Goal: Task Accomplishment & Management: Manage account settings

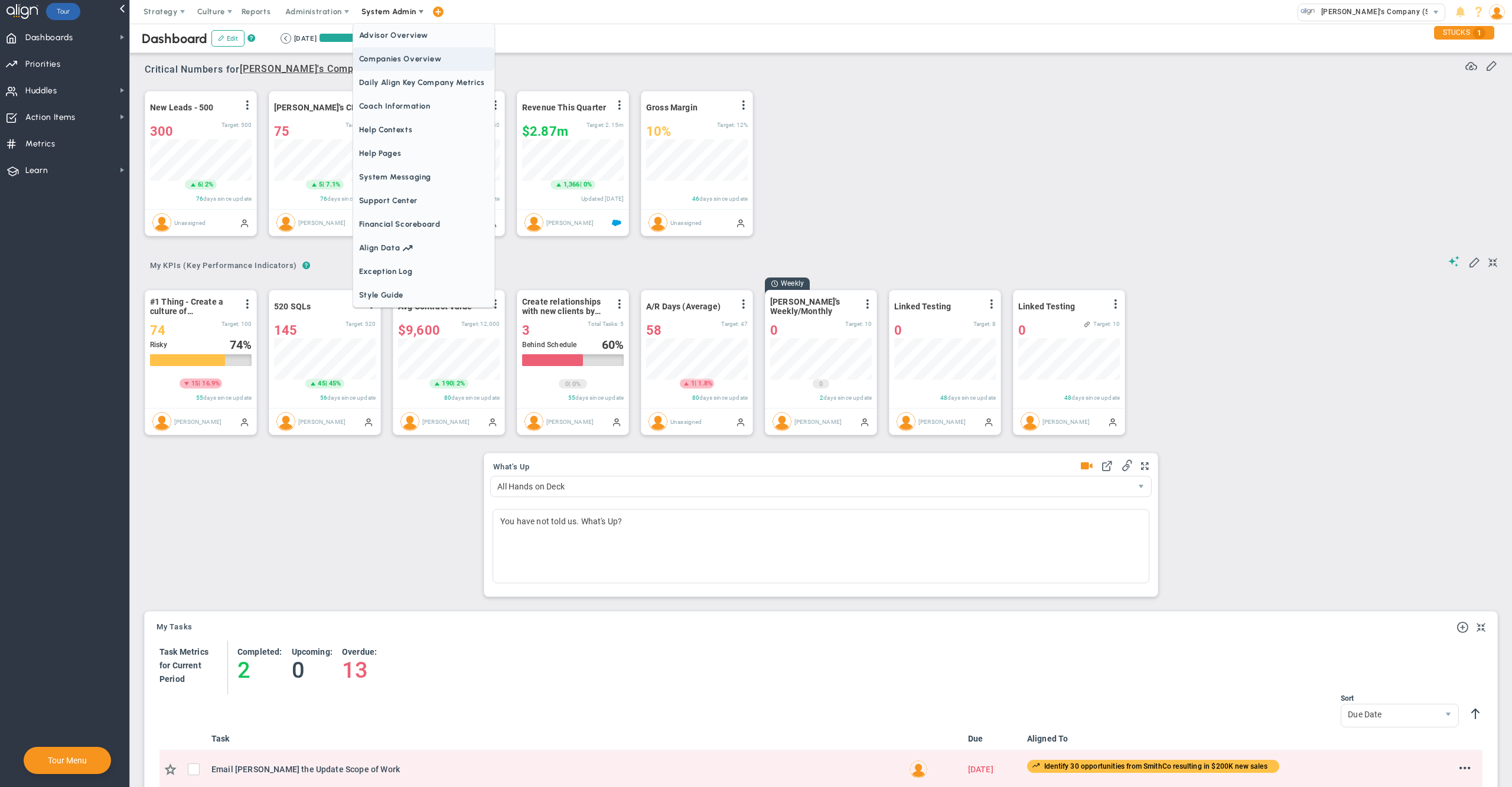
click at [398, 50] on span "Companies Overview" at bounding box center [424, 59] width 141 height 24
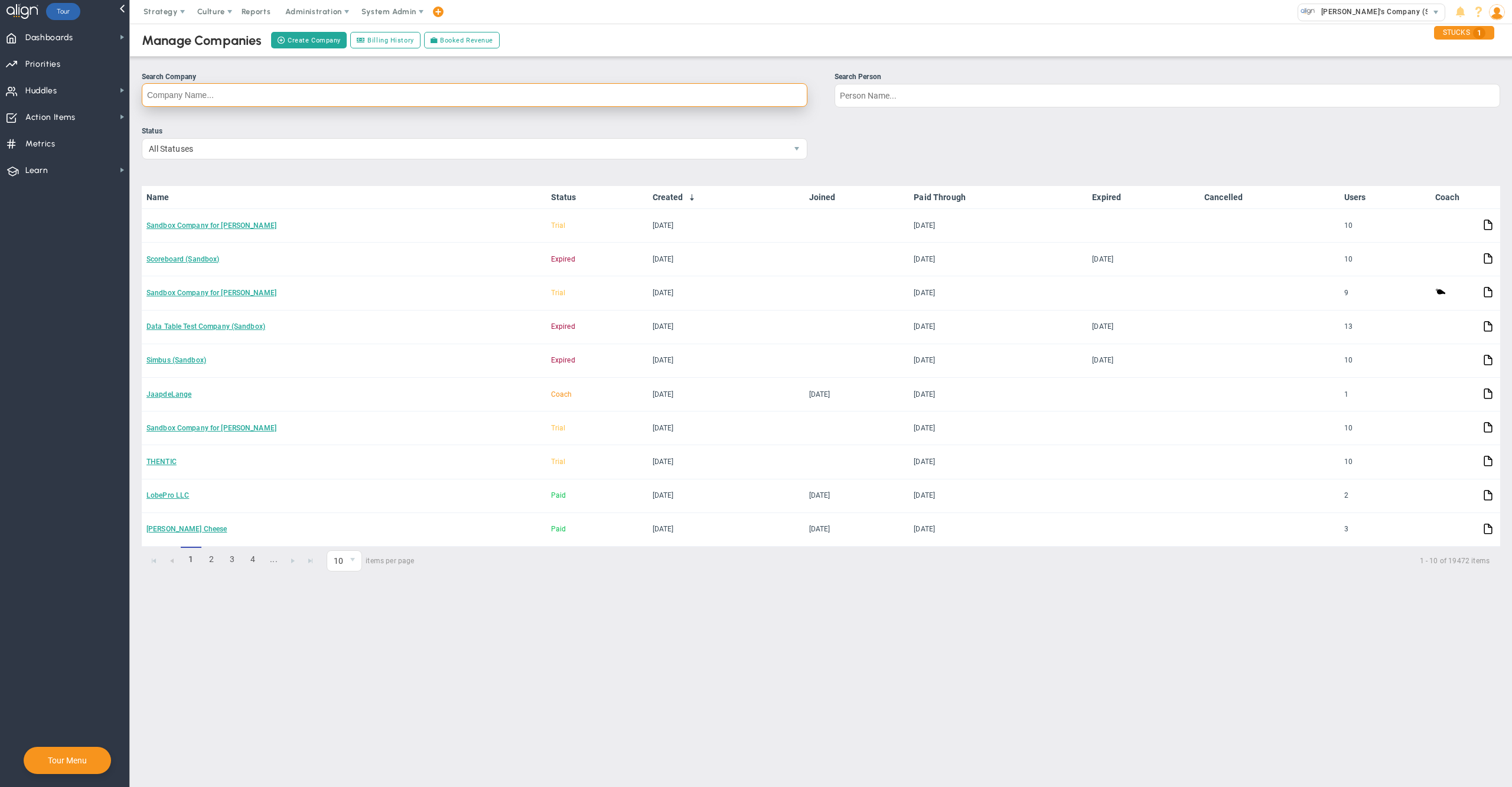
click at [427, 95] on input "Search Company" at bounding box center [475, 95] width 665 height 24
type input "apt"
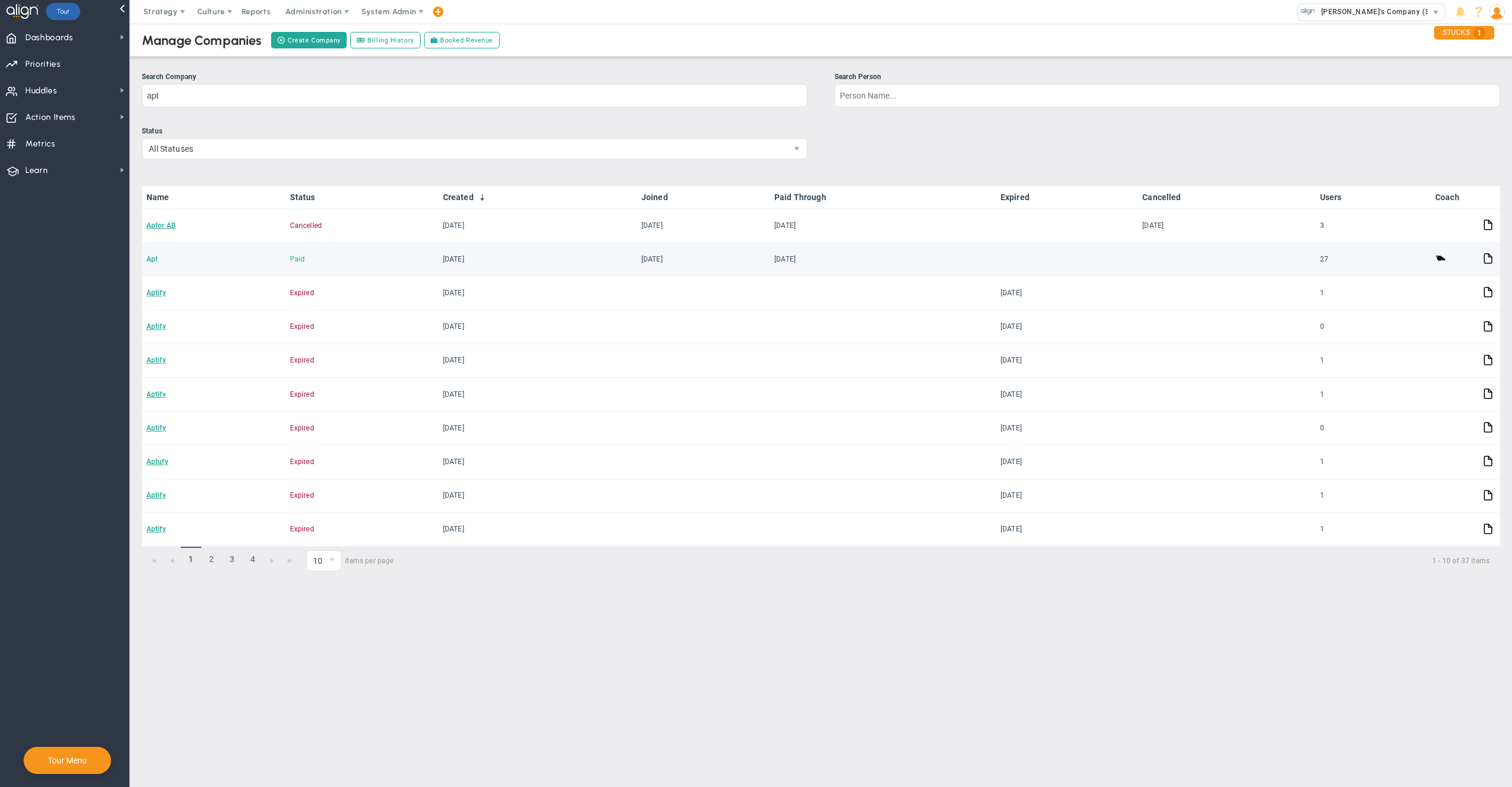
click at [149, 258] on link "Apt" at bounding box center [152, 259] width 11 height 8
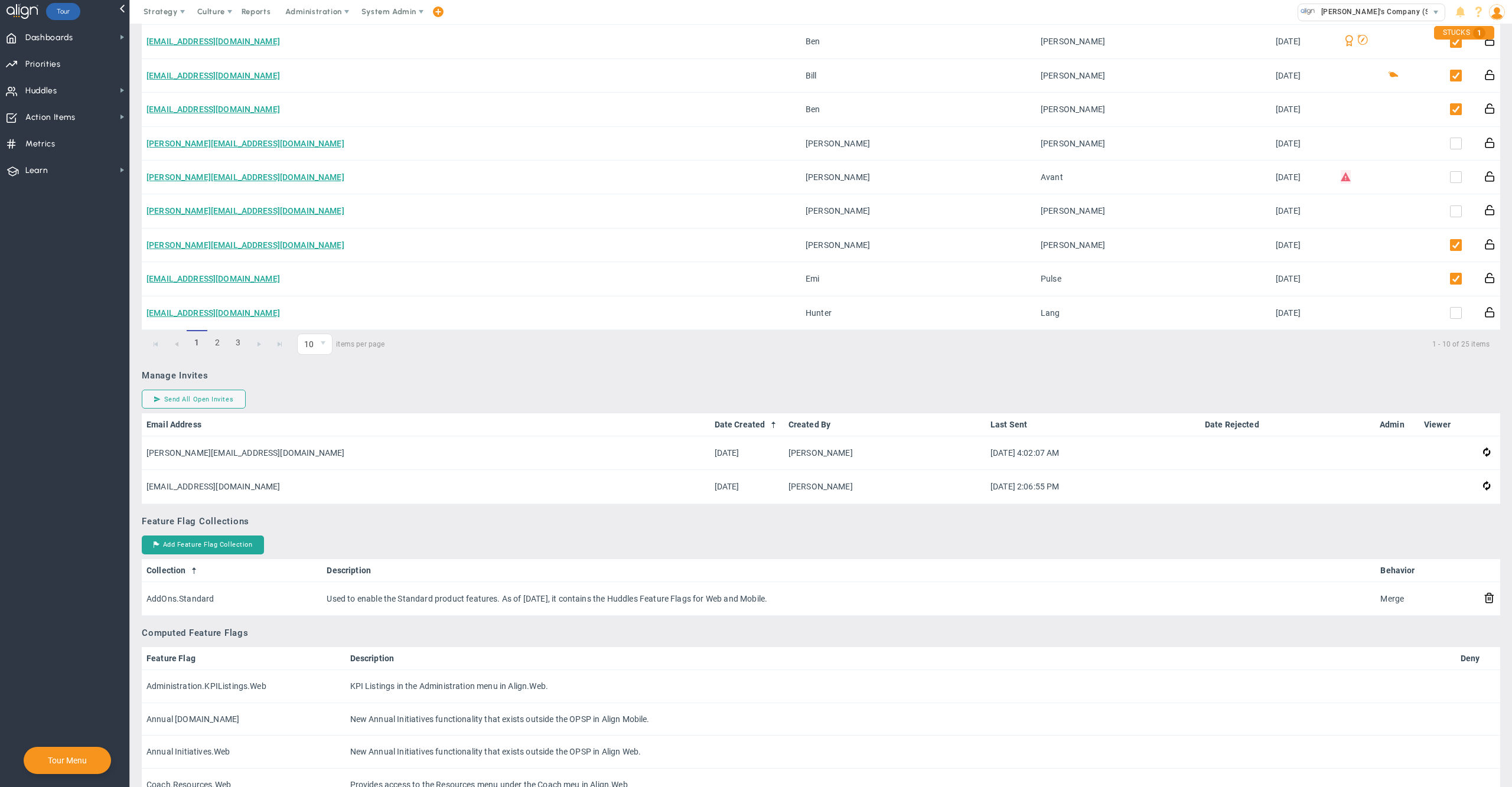
scroll to position [741, 0]
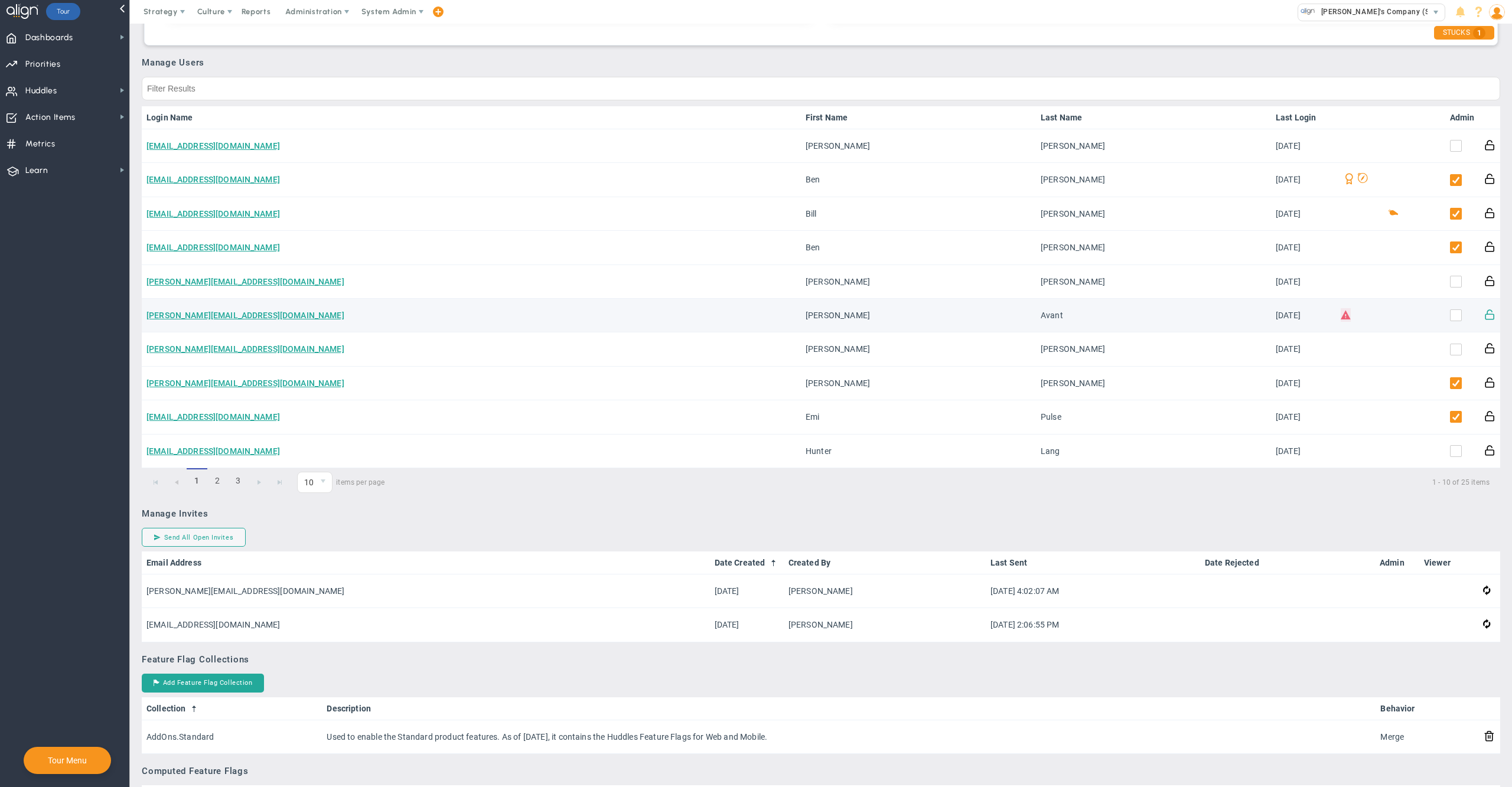
click at [1485, 311] on span at bounding box center [1490, 313] width 11 height 11
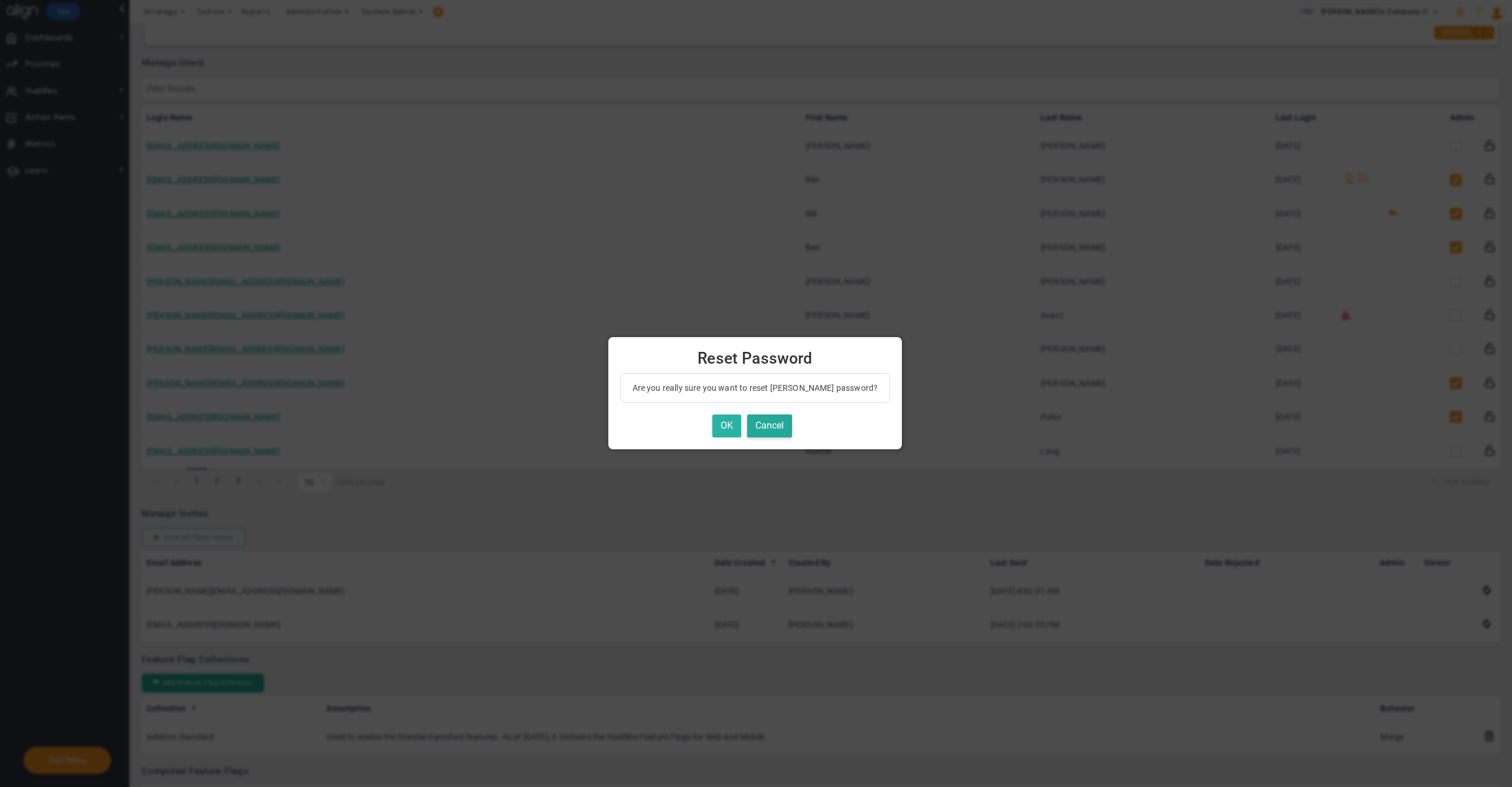
click at [731, 426] on button "OK" at bounding box center [727, 425] width 29 height 23
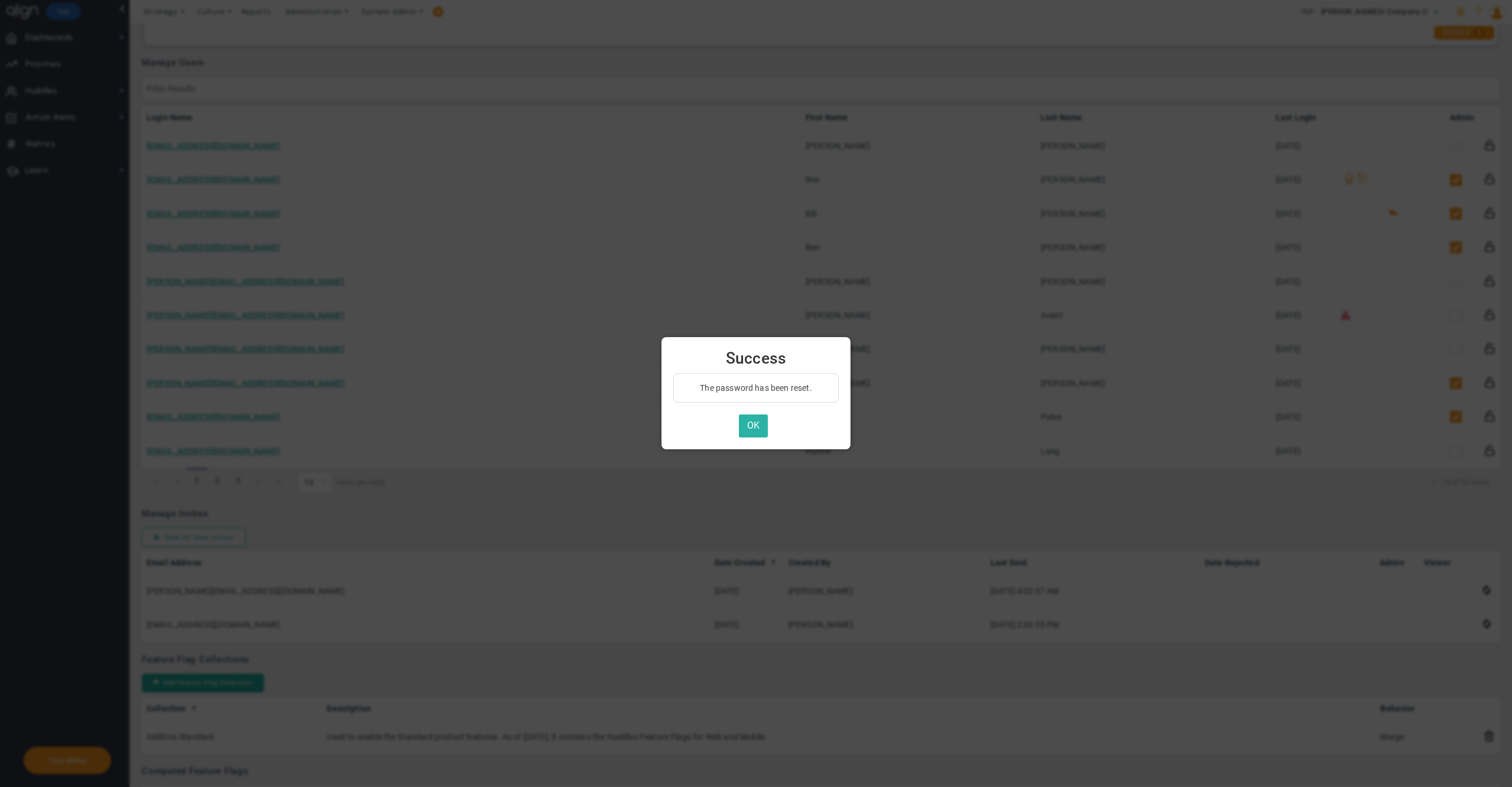
click at [752, 424] on button "OK" at bounding box center [754, 425] width 29 height 23
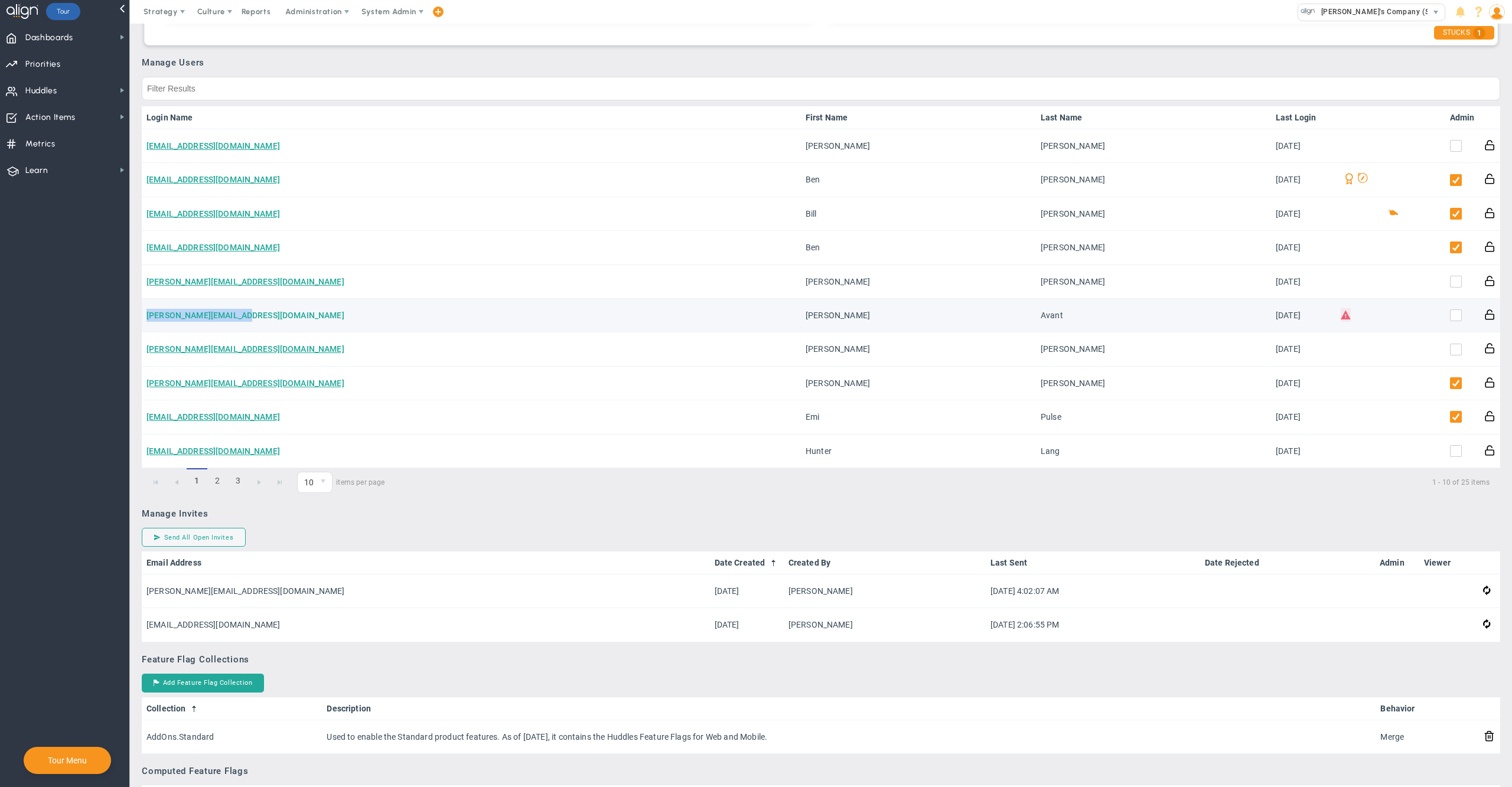
drag, startPoint x: 258, startPoint y: 312, endPoint x: 147, endPoint y: 311, distance: 111.0
click at [147, 311] on td "[PERSON_NAME][EMAIL_ADDRESS][DOMAIN_NAME]" at bounding box center [471, 315] width 659 height 34
copy link "[PERSON_NAME][EMAIL_ADDRESS][DOMAIN_NAME]"
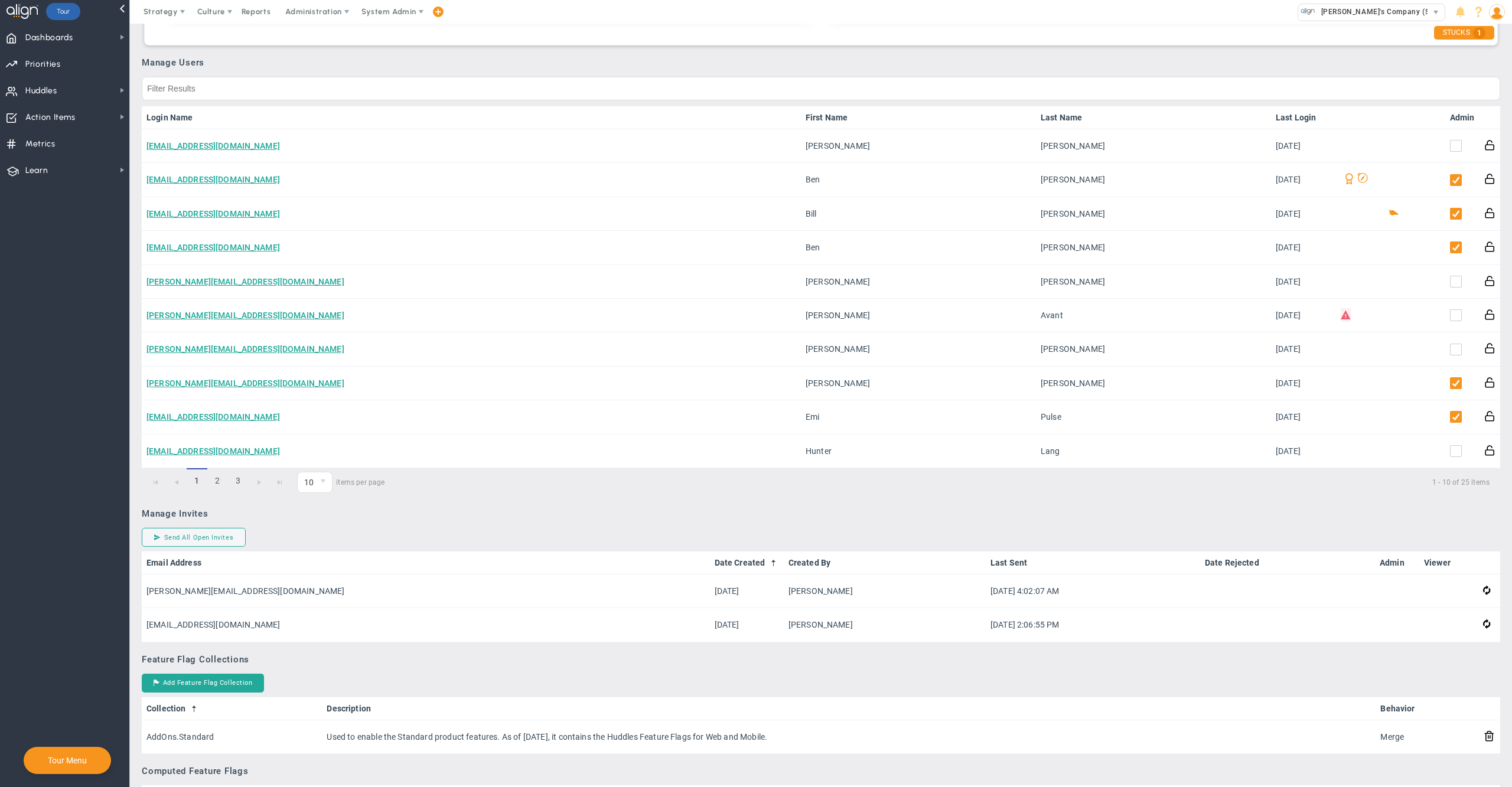
click at [29, 301] on nav "Dashboards Dashboards My Dashboard Company Dashboard Annual Initiatives" at bounding box center [65, 405] width 130 height 763
click at [382, 13] on span "System Admin" at bounding box center [389, 12] width 55 height 9
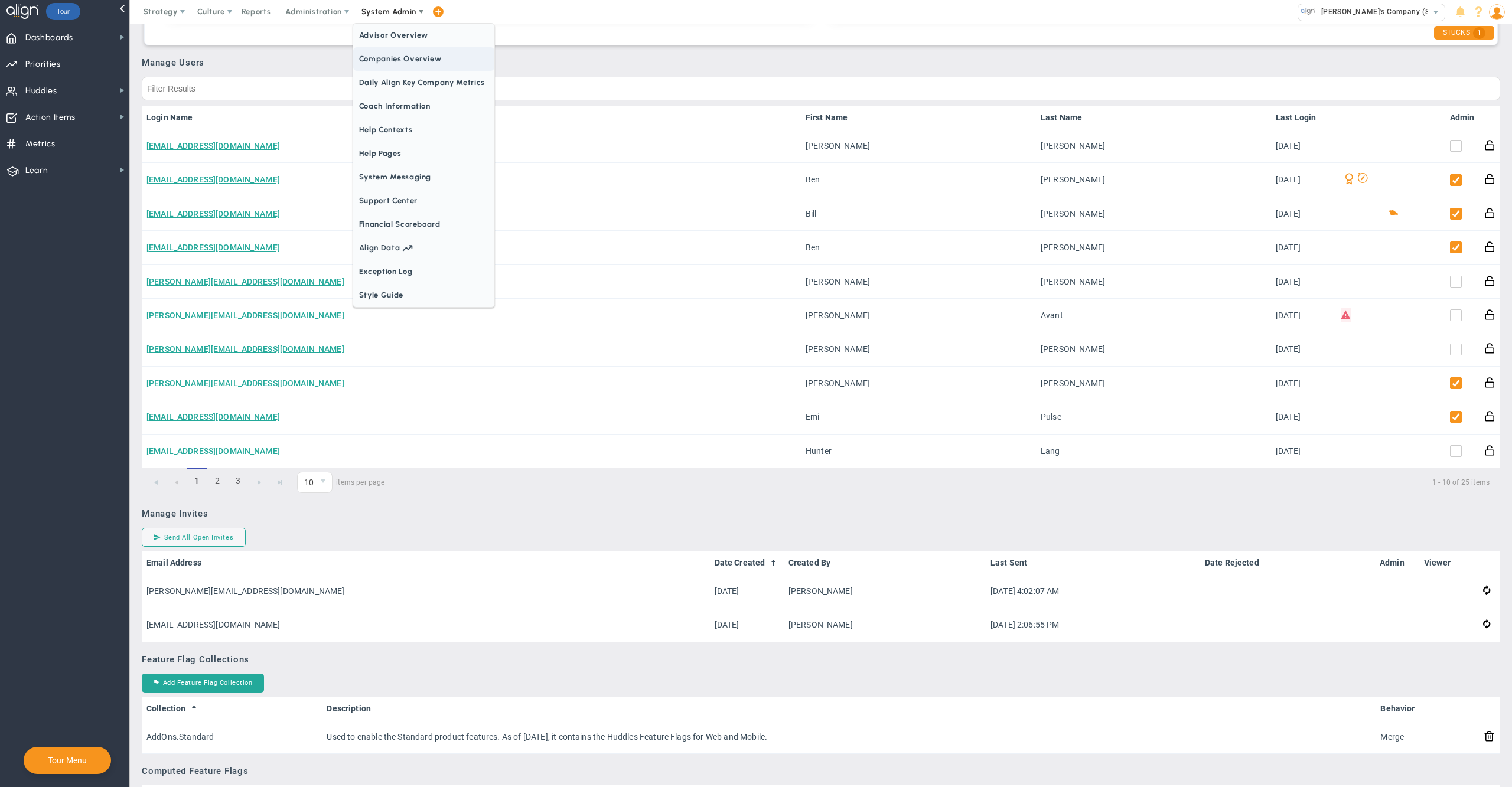
click at [402, 64] on span "Companies Overview" at bounding box center [424, 59] width 141 height 24
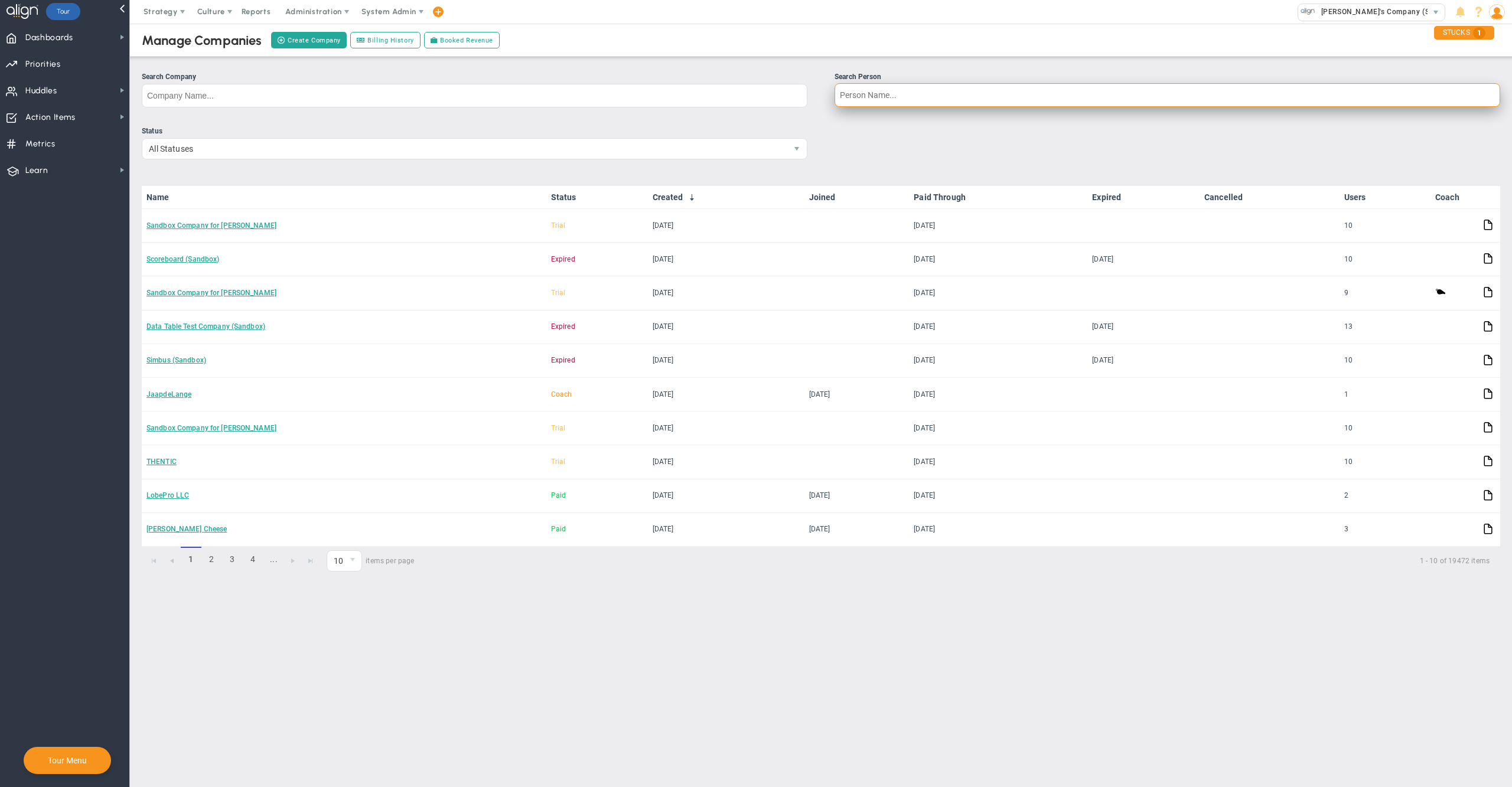
click at [872, 87] on input "Search Person" at bounding box center [1167, 95] width 665 height 24
type input "[PERSON_NAME]"
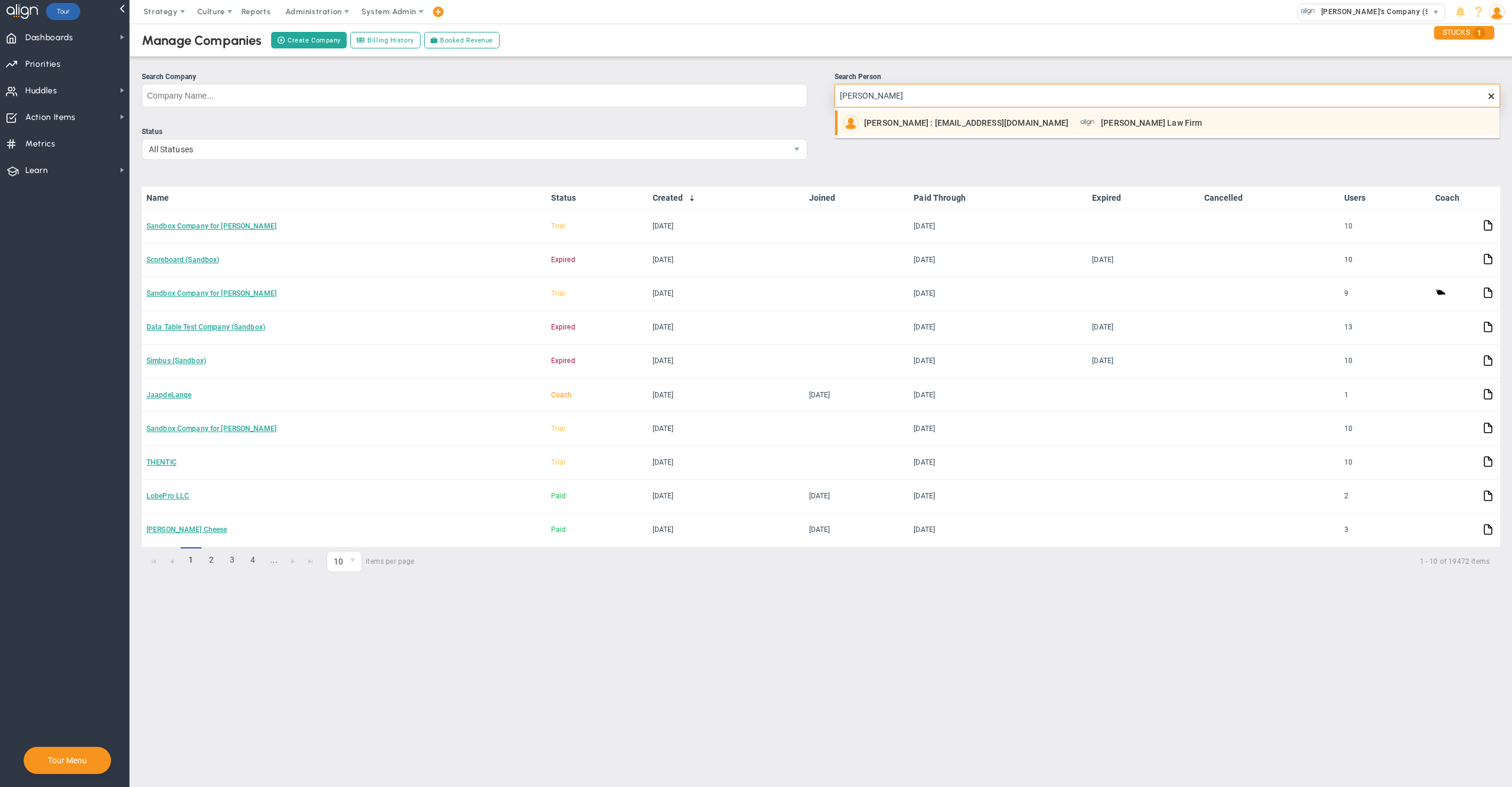
click at [920, 125] on span "[PERSON_NAME] : [EMAIL_ADDRESS][DOMAIN_NAME]" at bounding box center [966, 122] width 204 height 8
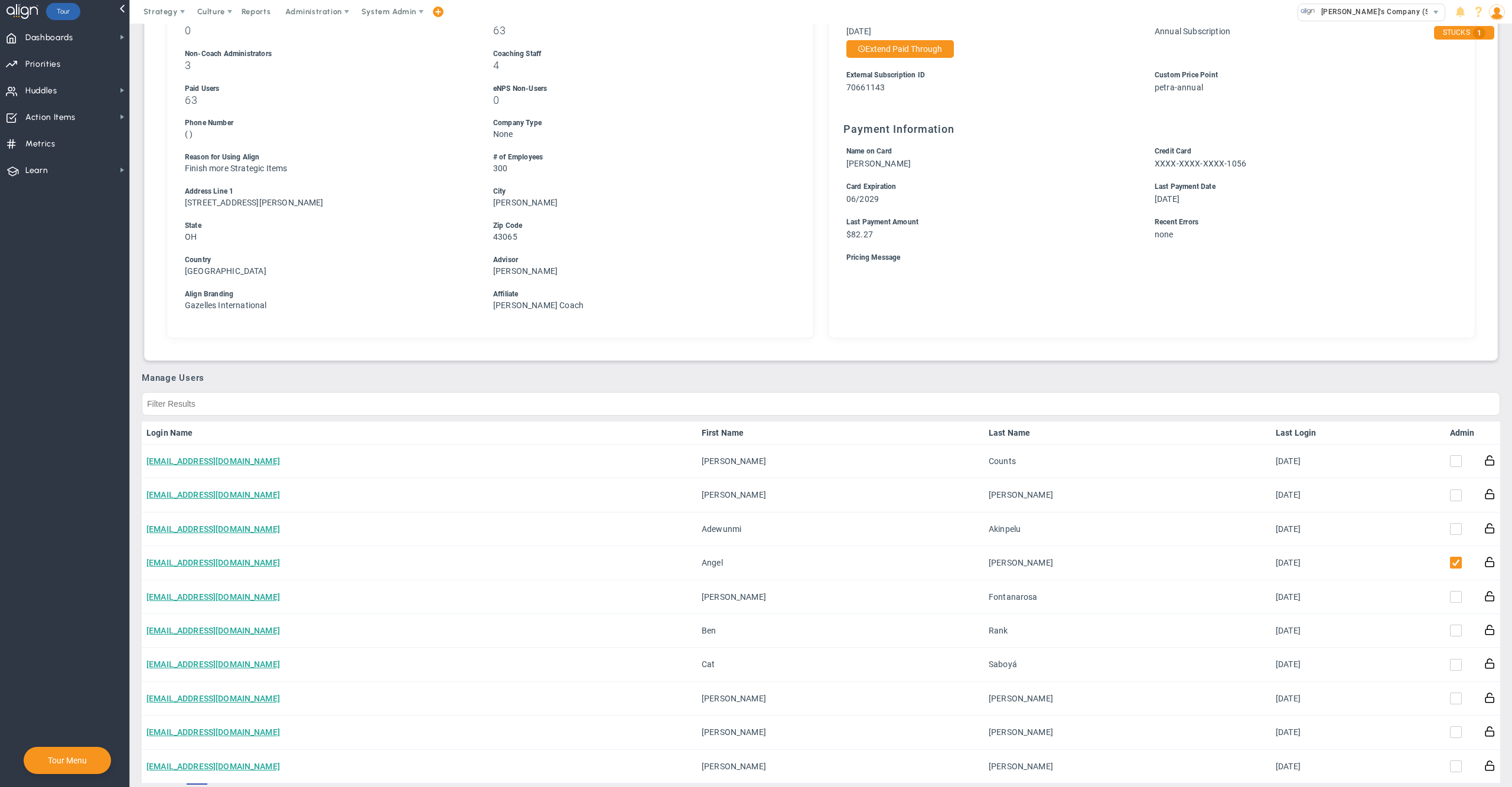
scroll to position [282, 0]
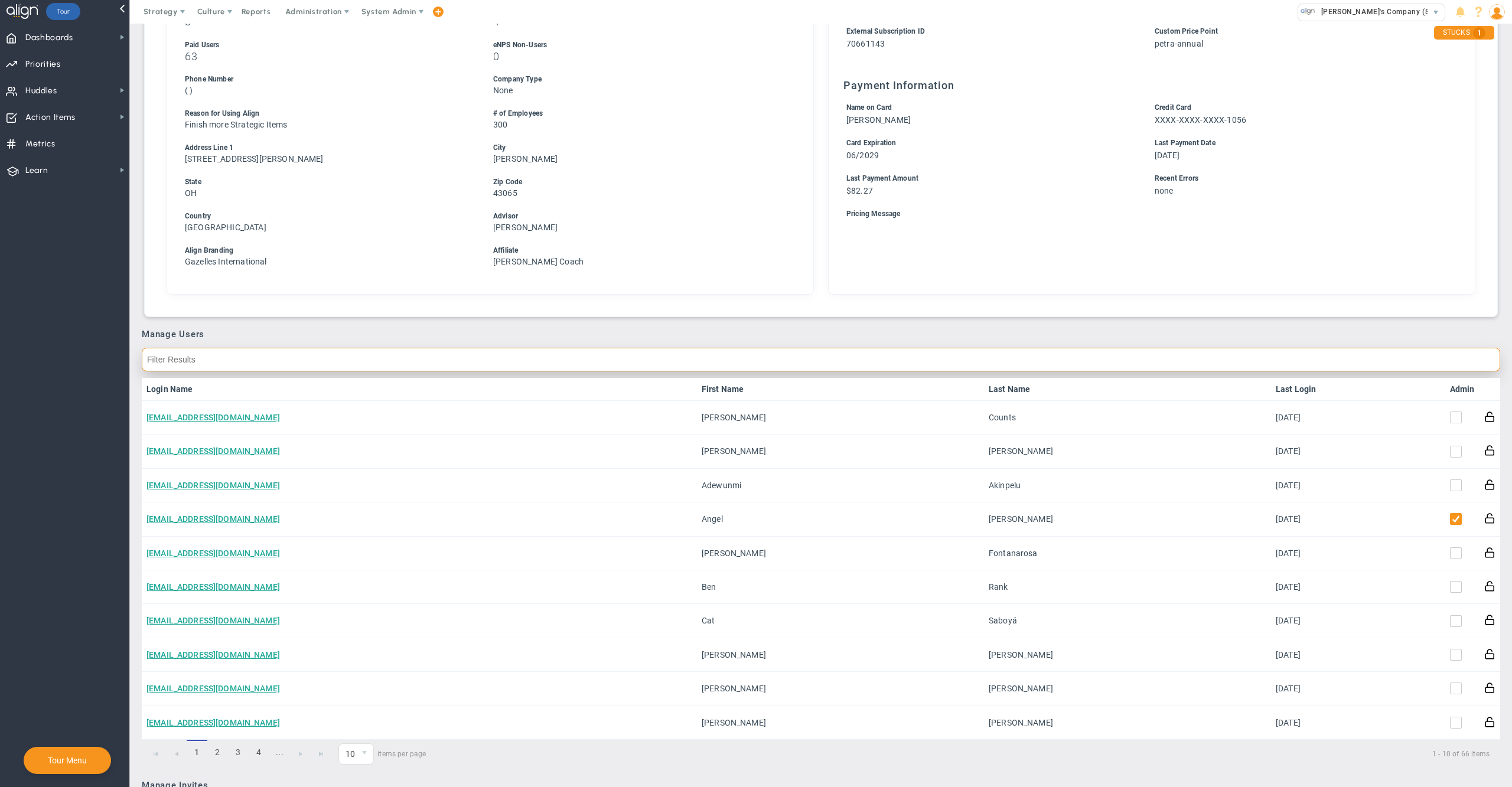
click at [1303, 353] on input "text" at bounding box center [821, 360] width 1359 height 24
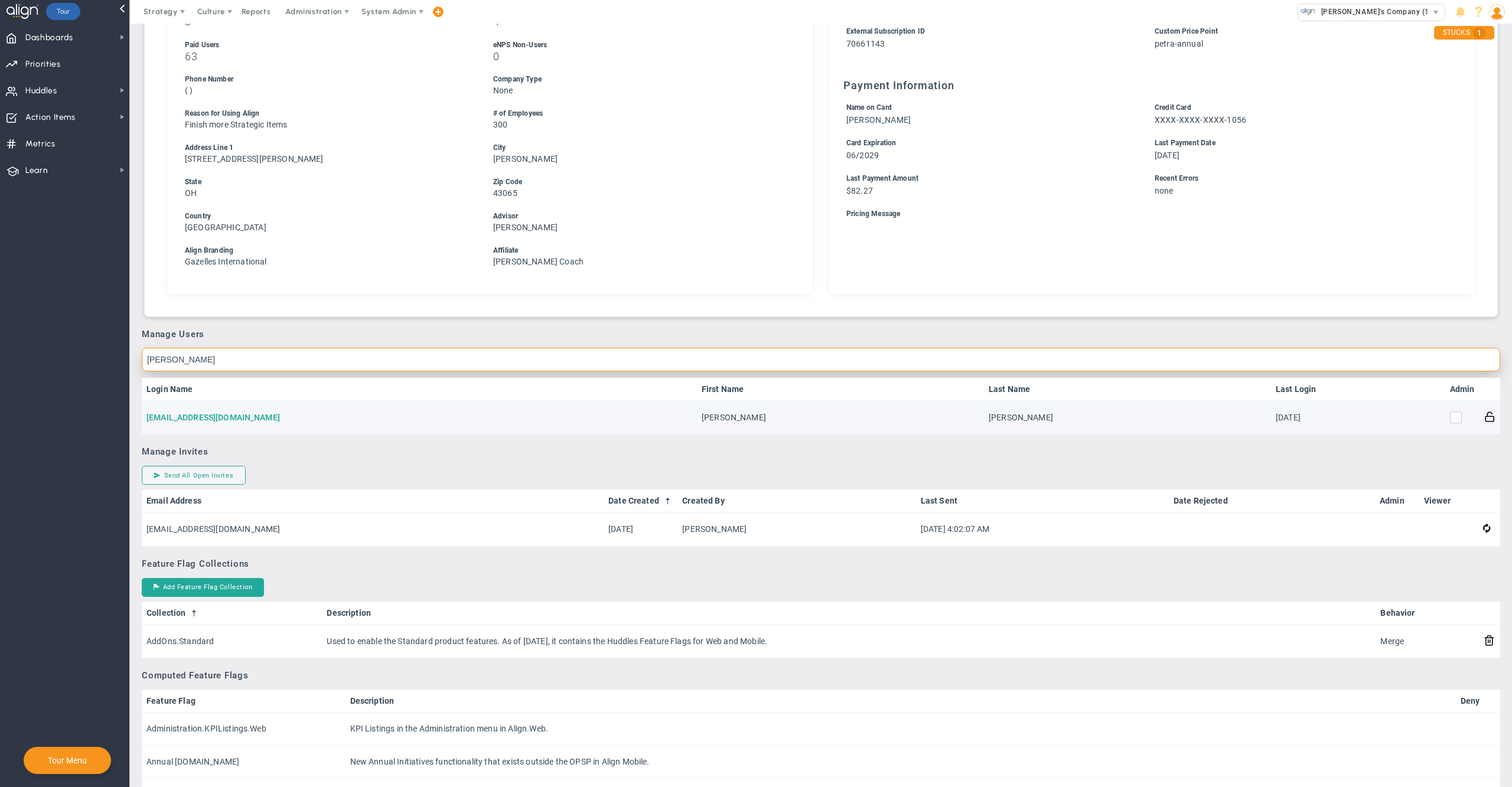
type input "[PERSON_NAME]"
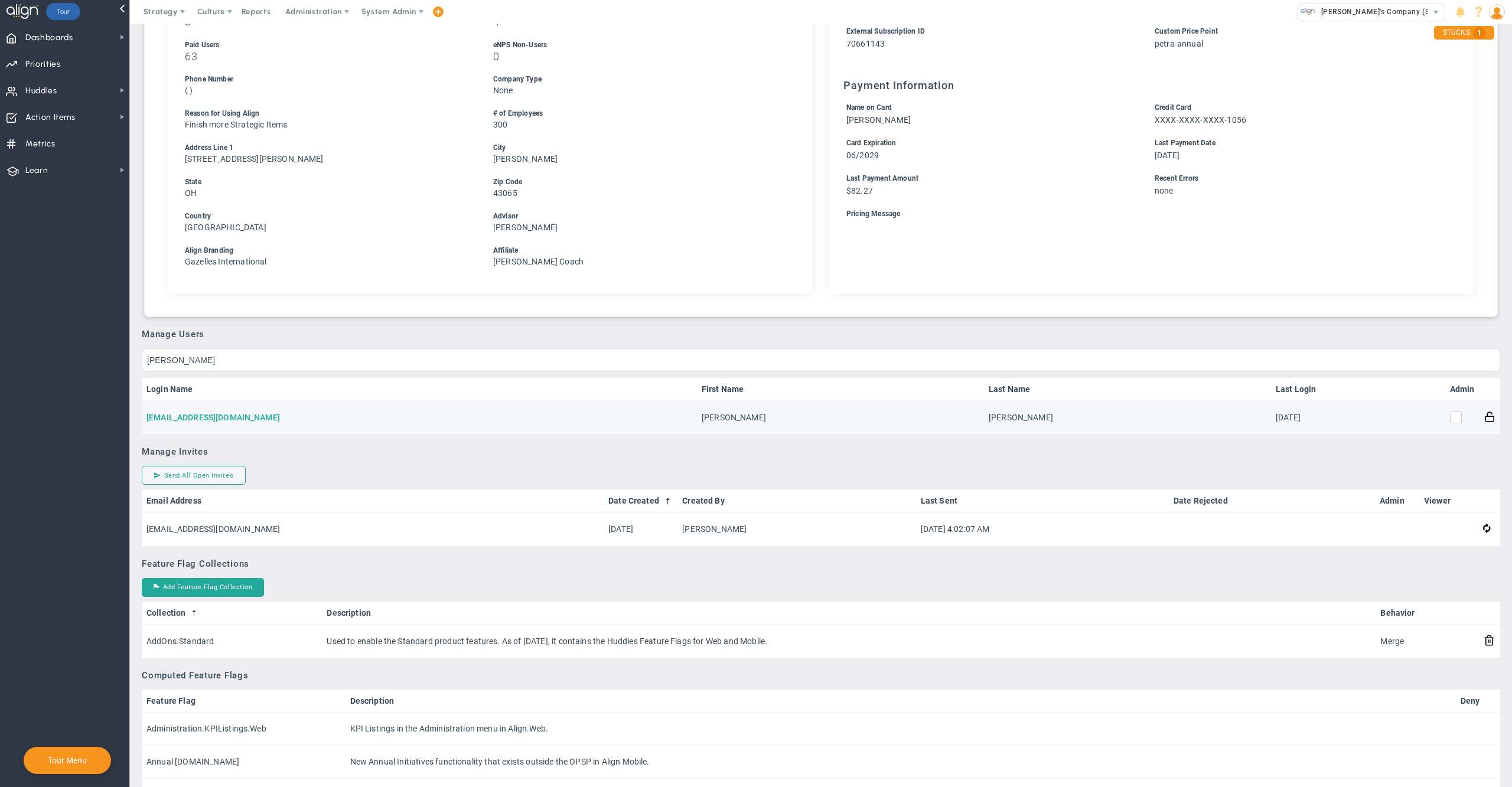
click at [191, 413] on link "[EMAIL_ADDRESS][DOMAIN_NAME]" at bounding box center [213, 417] width 133 height 9
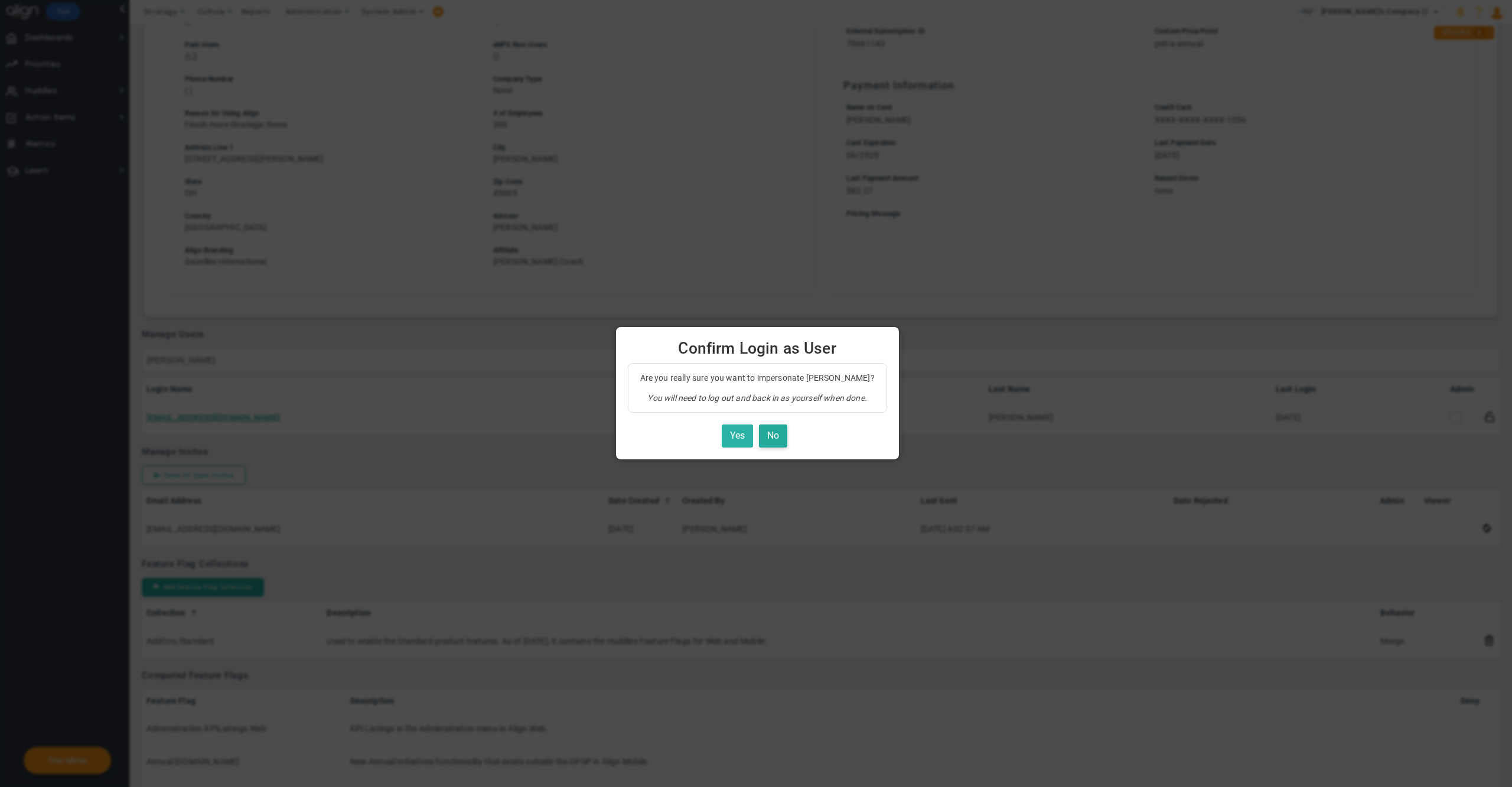
click at [735, 432] on button "Yes" at bounding box center [737, 435] width 31 height 23
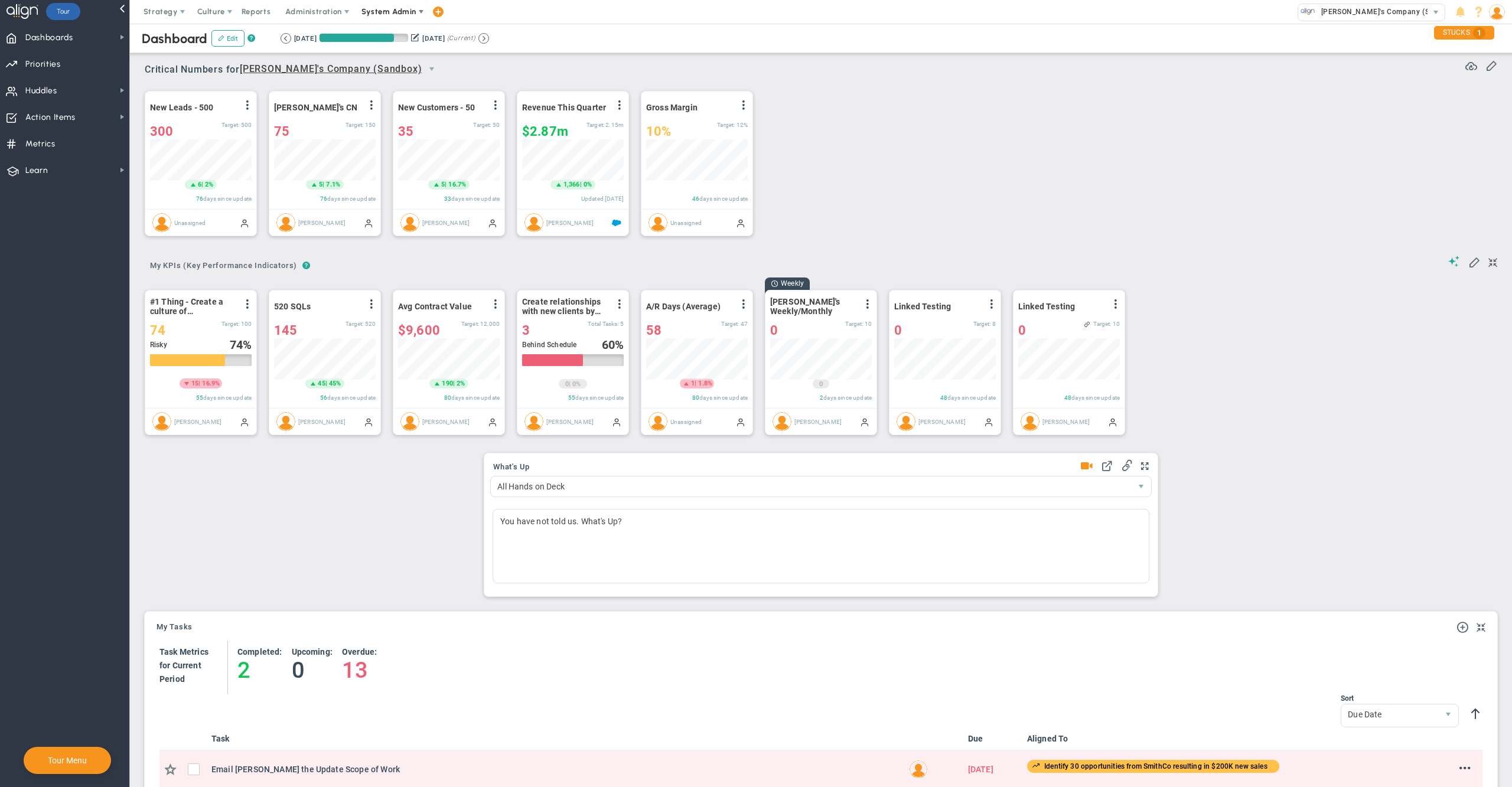
click at [383, 11] on span "System Admin" at bounding box center [389, 12] width 55 height 9
click at [399, 58] on span "Companies Overview" at bounding box center [424, 59] width 141 height 24
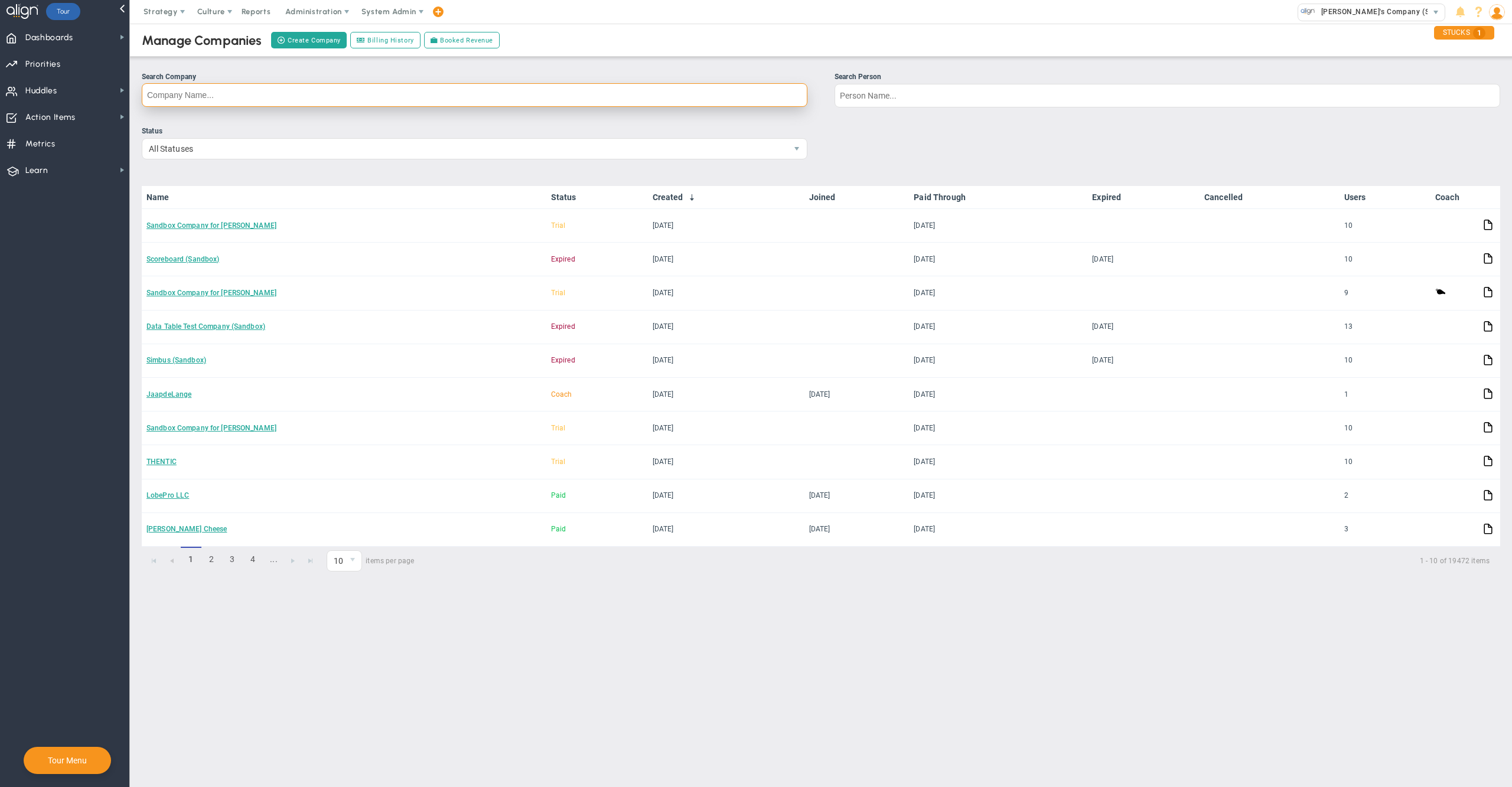
click at [419, 95] on input "Search Company" at bounding box center [475, 95] width 665 height 24
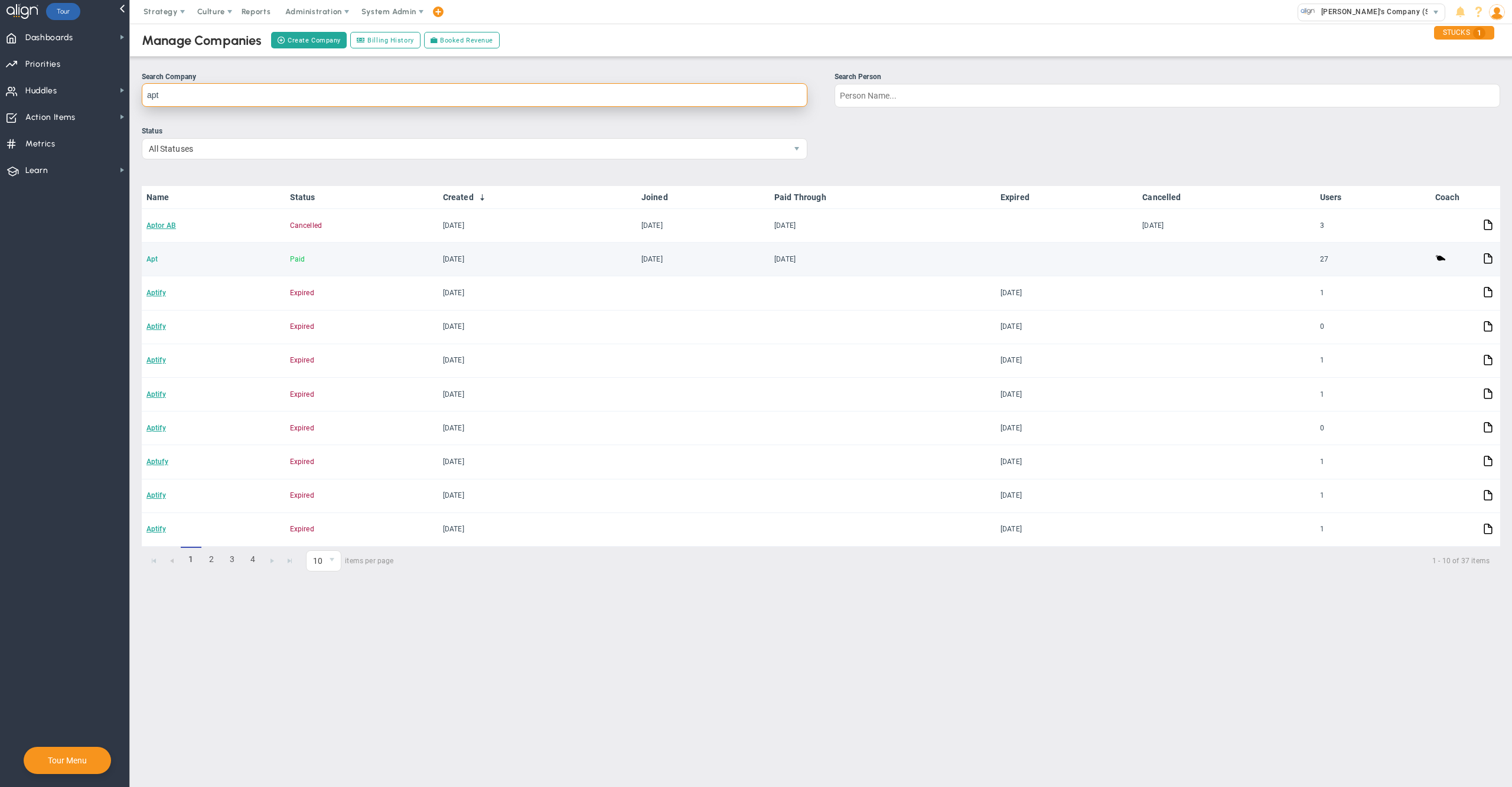
type input "apt"
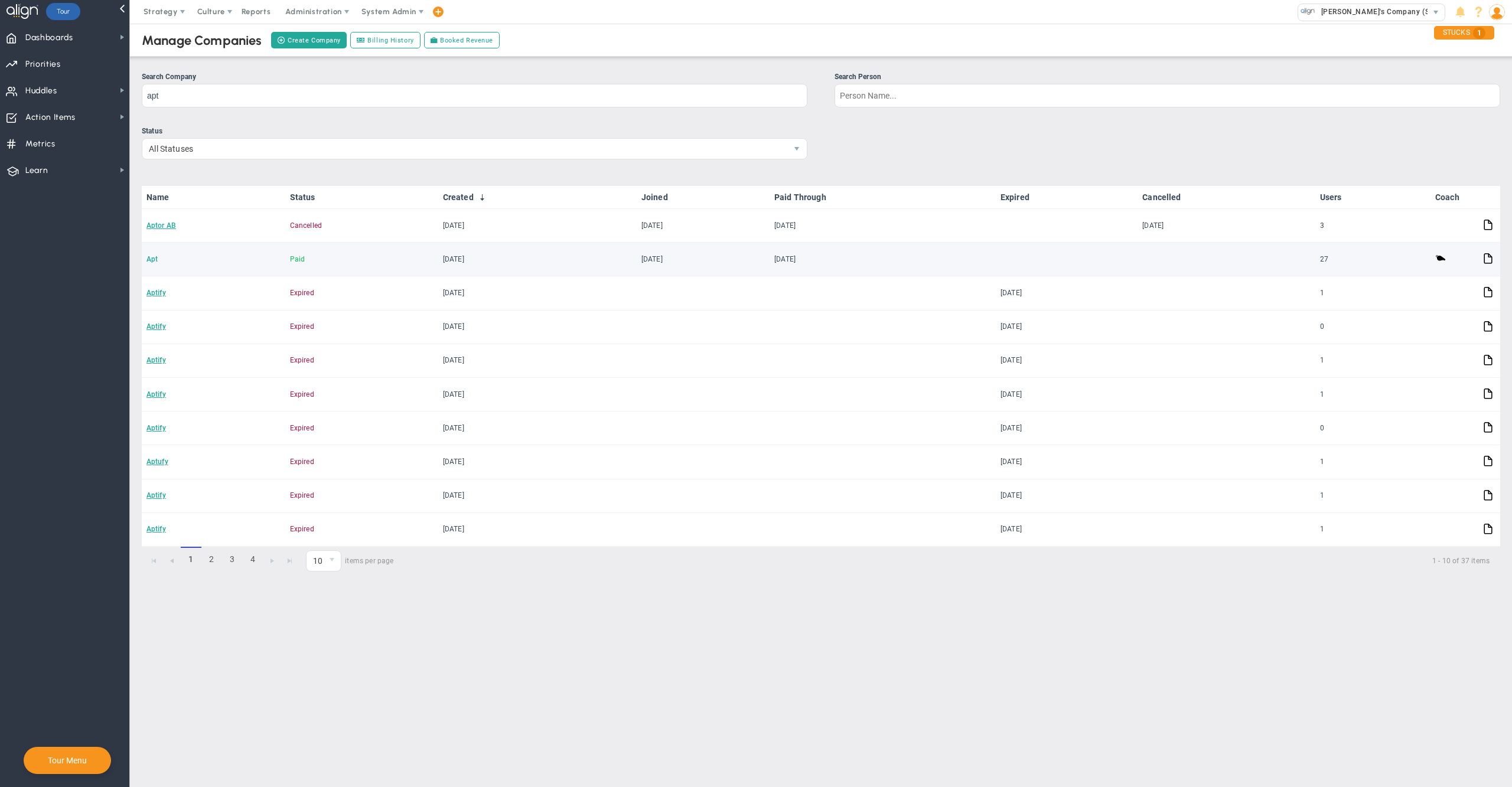
click at [156, 258] on link "Apt" at bounding box center [152, 259] width 11 height 8
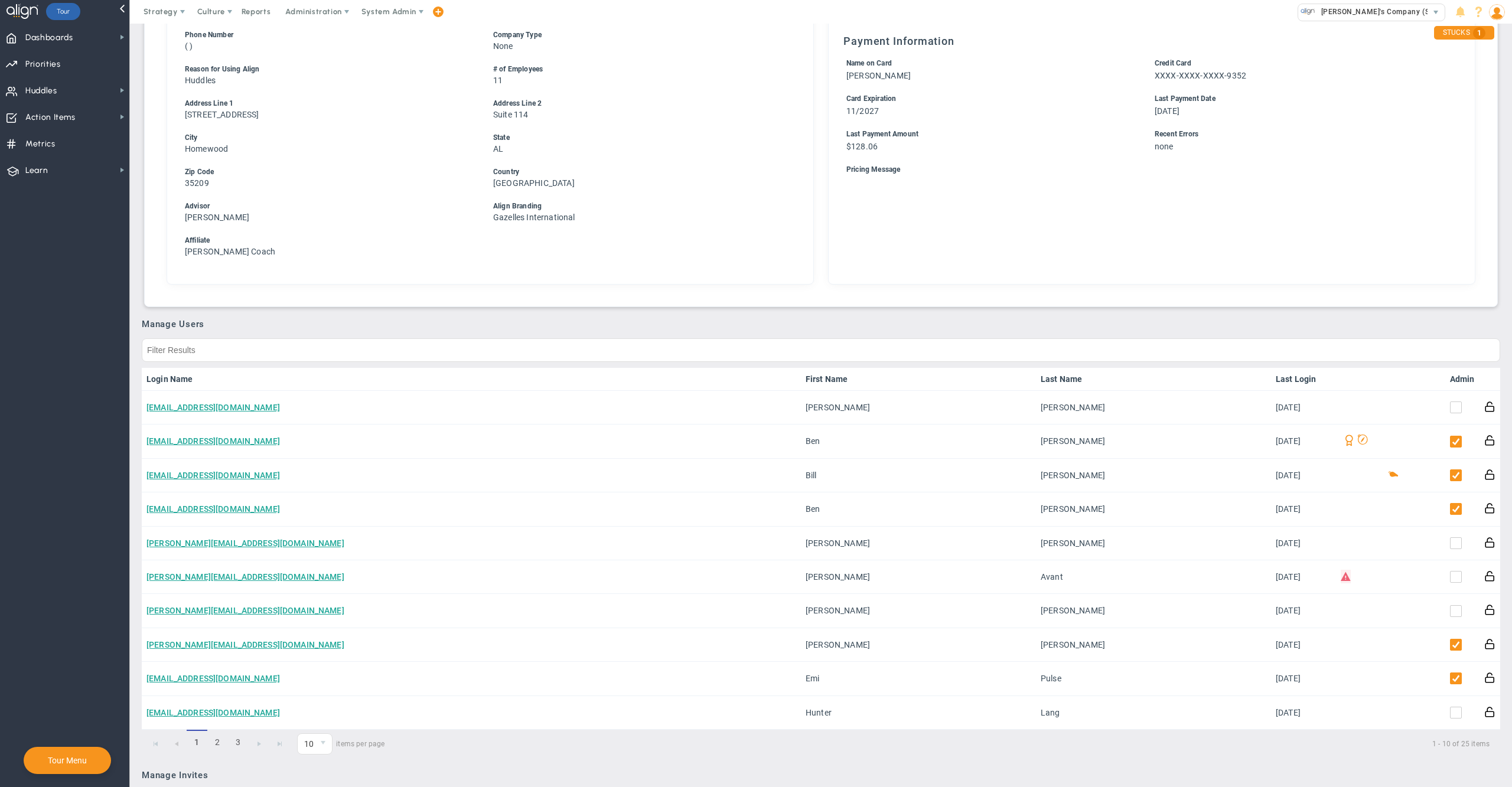
scroll to position [499, 0]
